Goal: Task Accomplishment & Management: Manage account settings

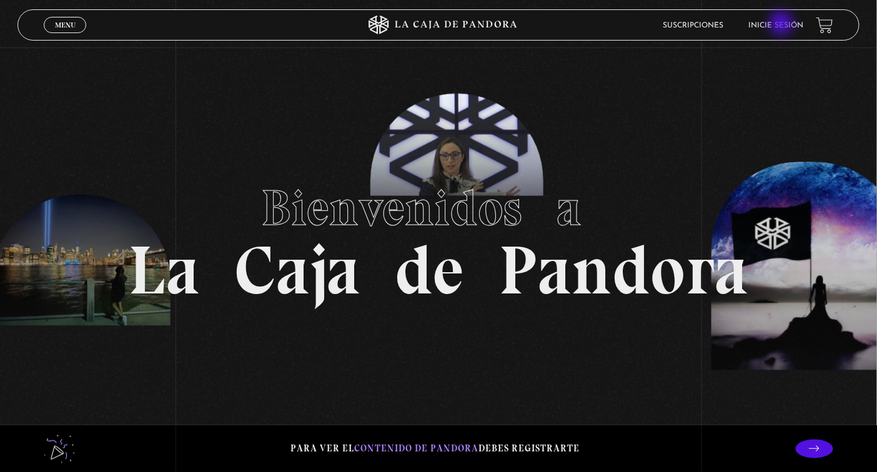
click at [782, 24] on link "Inicie sesión" at bounding box center [776, 25] width 55 height 7
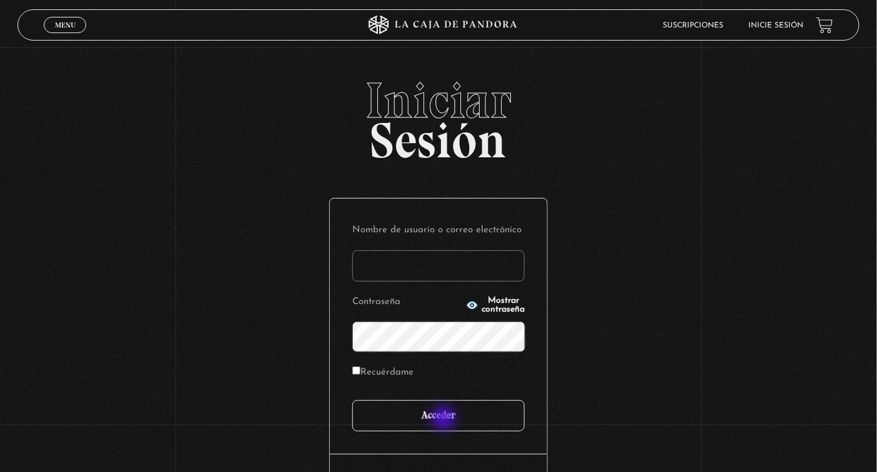
type input "[EMAIL_ADDRESS][DOMAIN_NAME]"
click at [445, 420] on input "Acceder" at bounding box center [438, 415] width 172 height 31
